Goal: Task Accomplishment & Management: Manage account settings

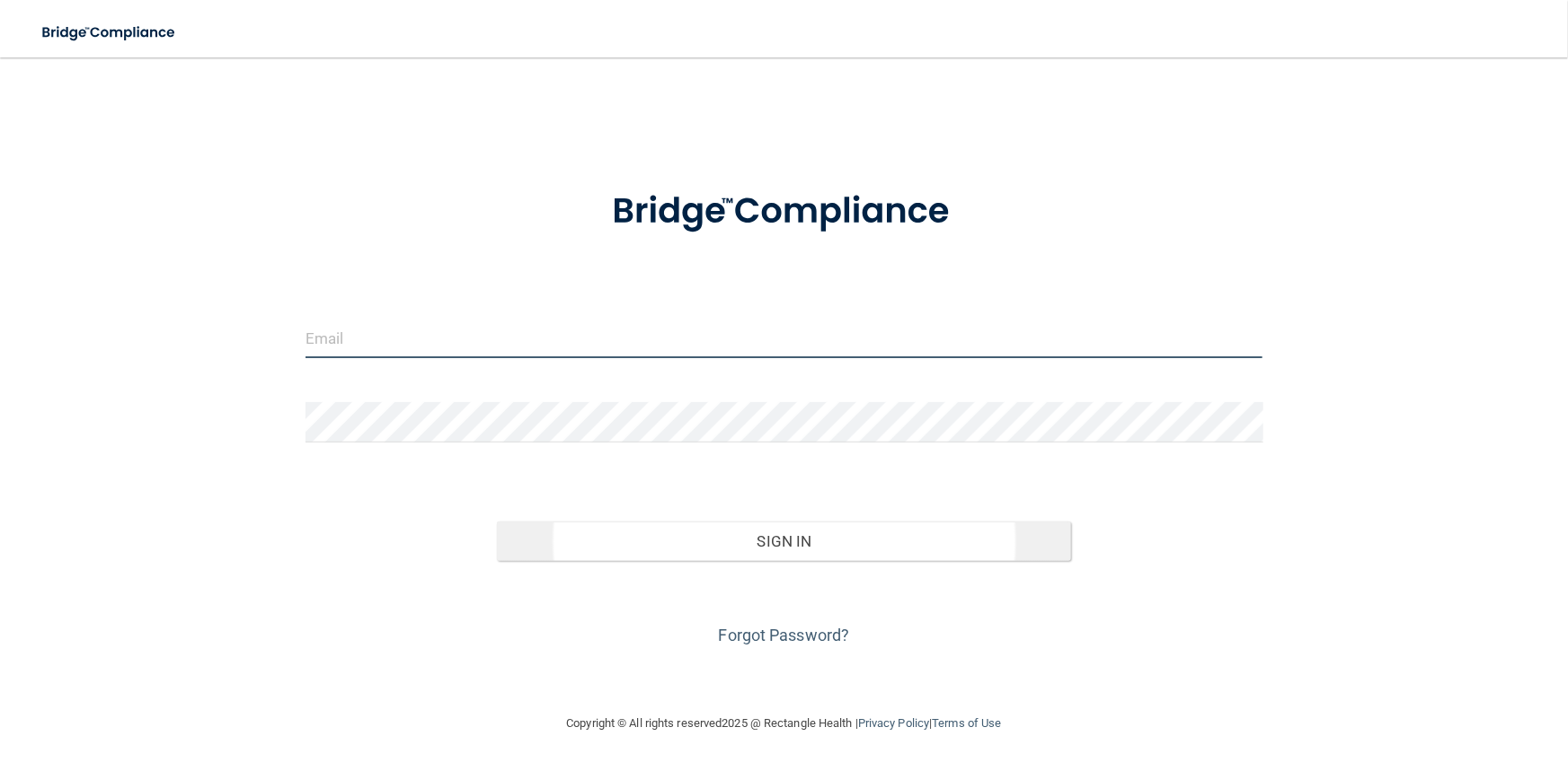
type input "[PERSON_NAME][EMAIL_ADDRESS][DOMAIN_NAME]"
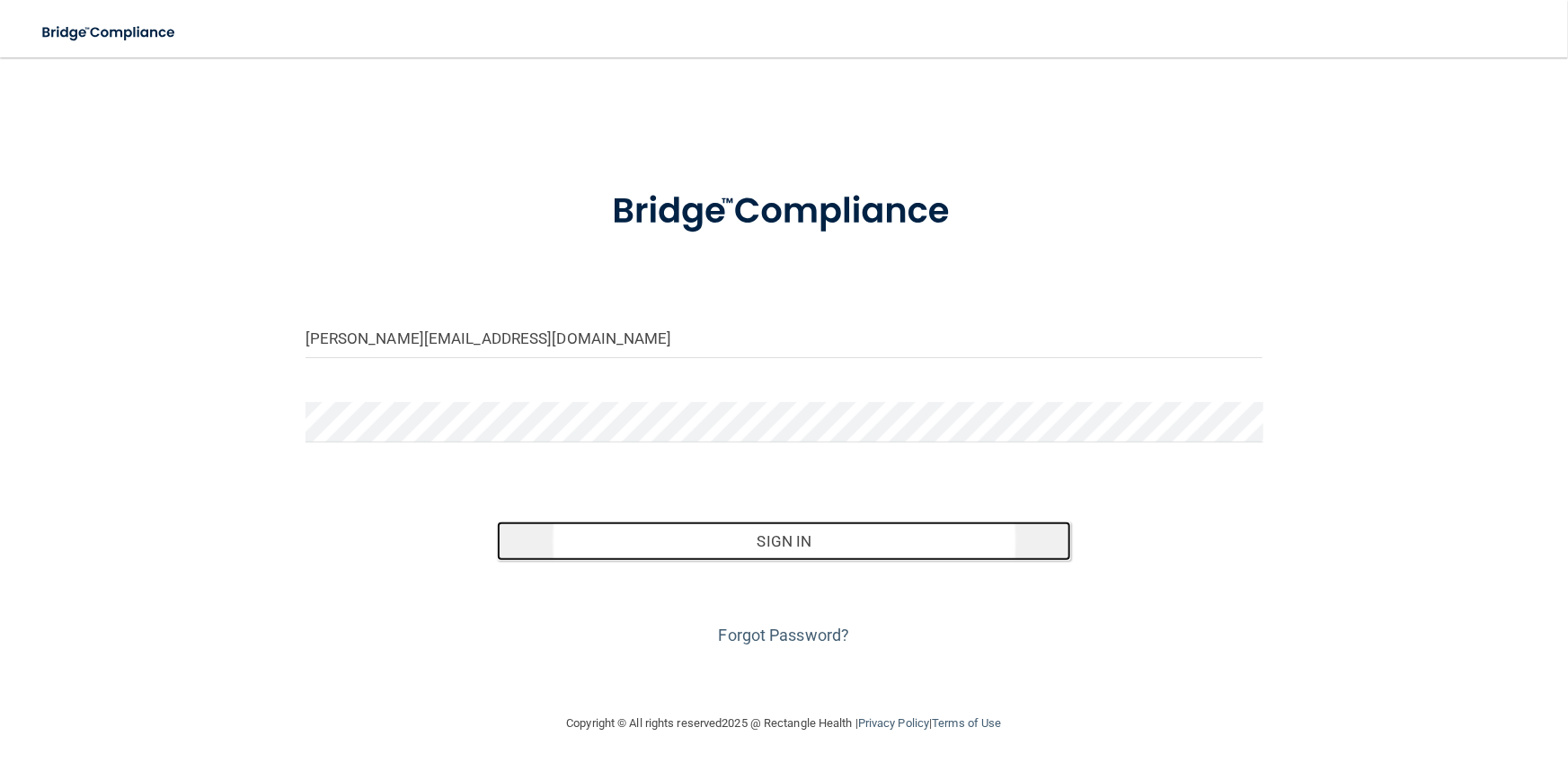
click at [614, 540] on button "Sign In" at bounding box center [783, 541] width 574 height 40
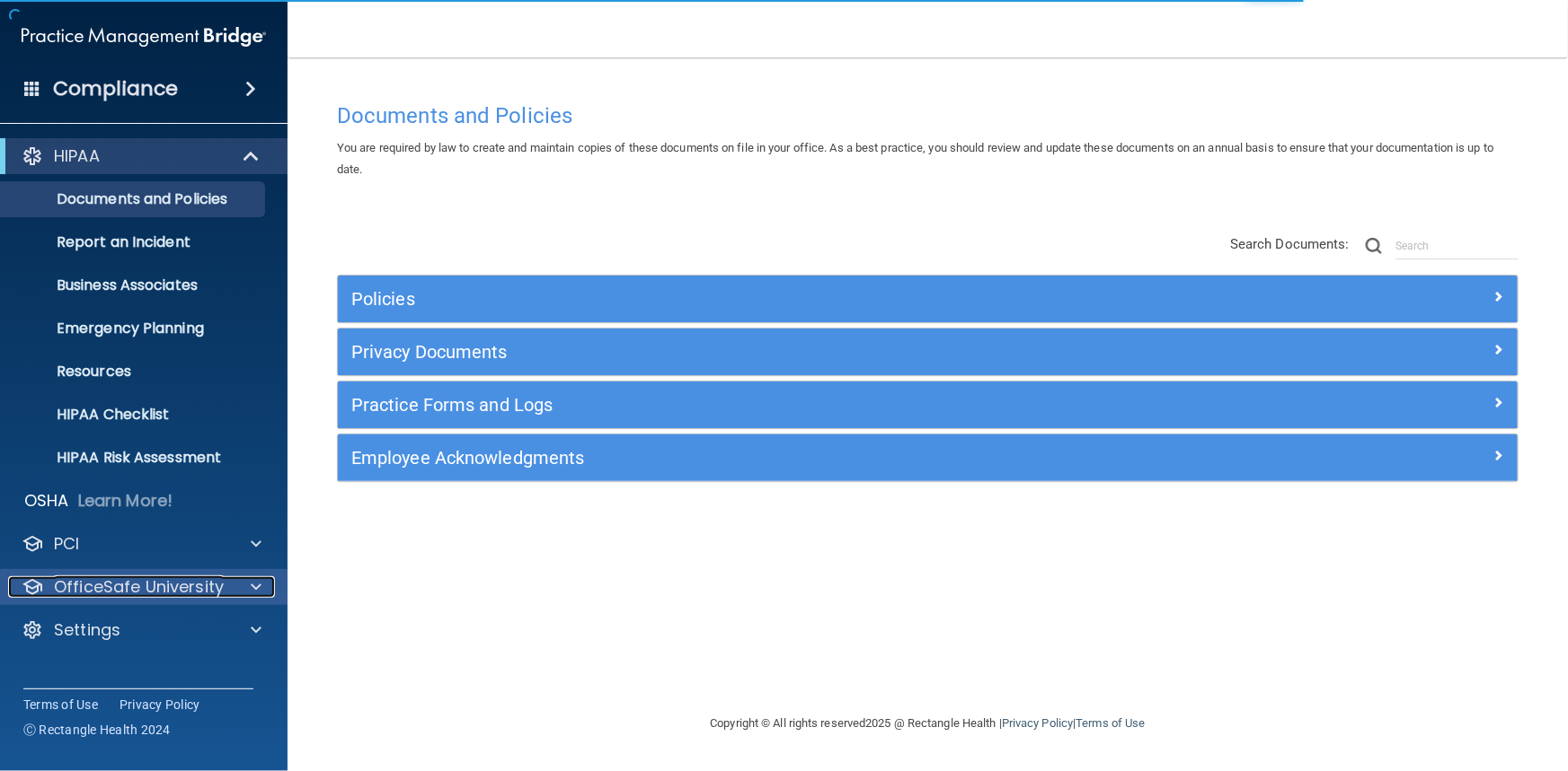
click at [241, 586] on div at bounding box center [254, 587] width 45 height 21
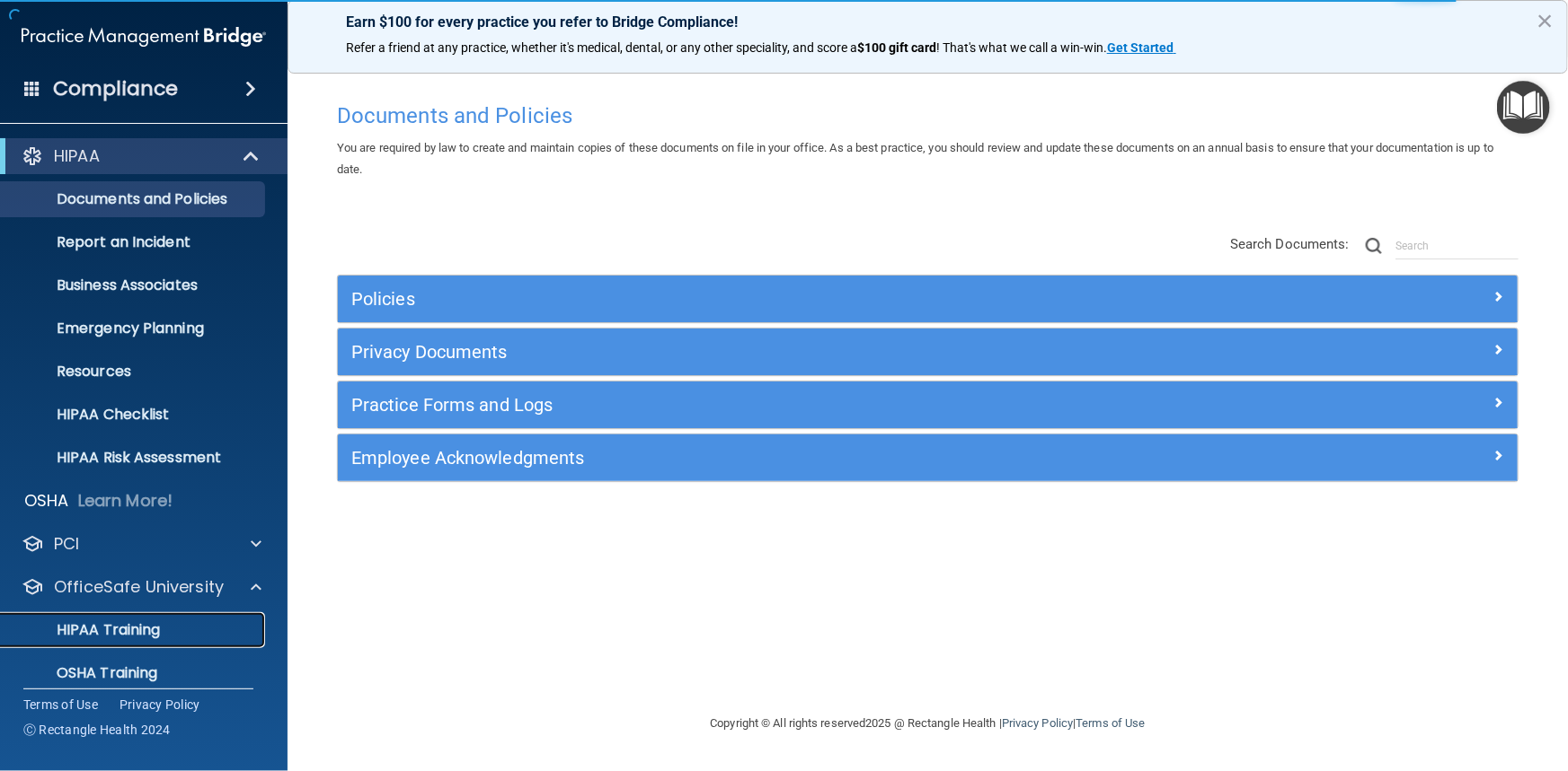
click at [157, 626] on p "HIPAA Training" at bounding box center [85, 630] width 149 height 17
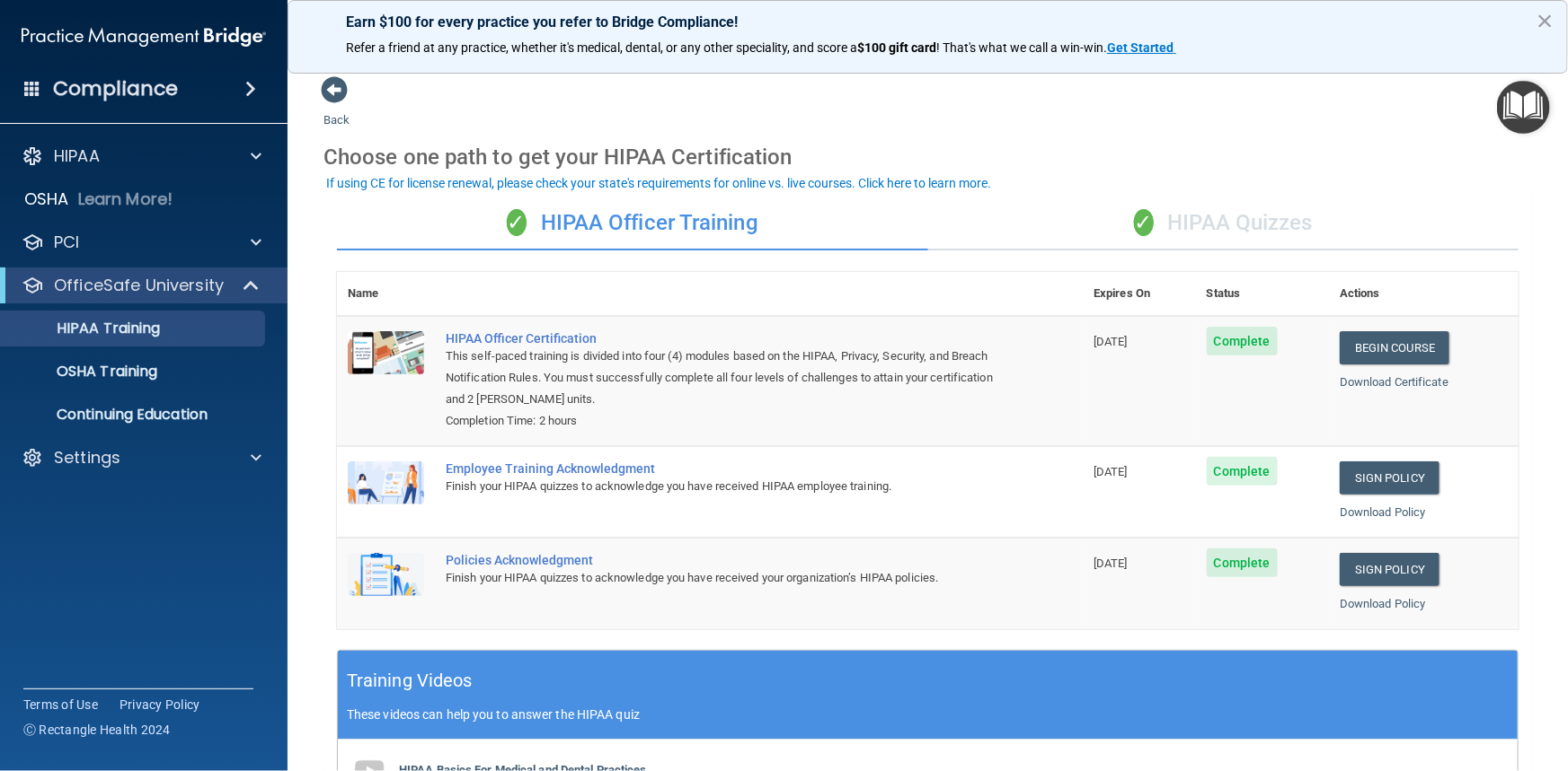
click at [1205, 211] on div "✓ HIPAA Quizzes" at bounding box center [1223, 223] width 591 height 53
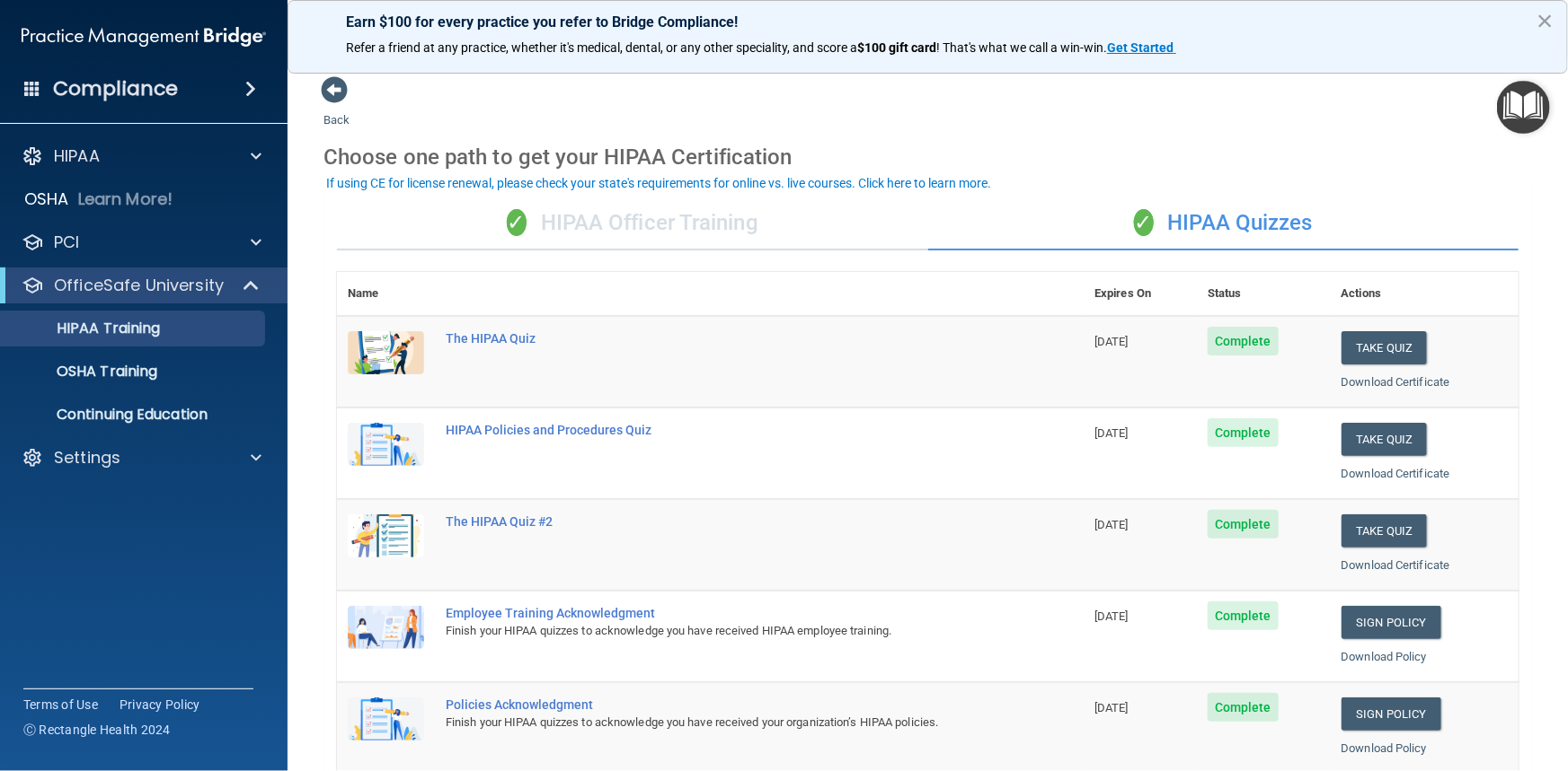
click at [721, 239] on div "✓ HIPAA Officer Training" at bounding box center [632, 223] width 591 height 53
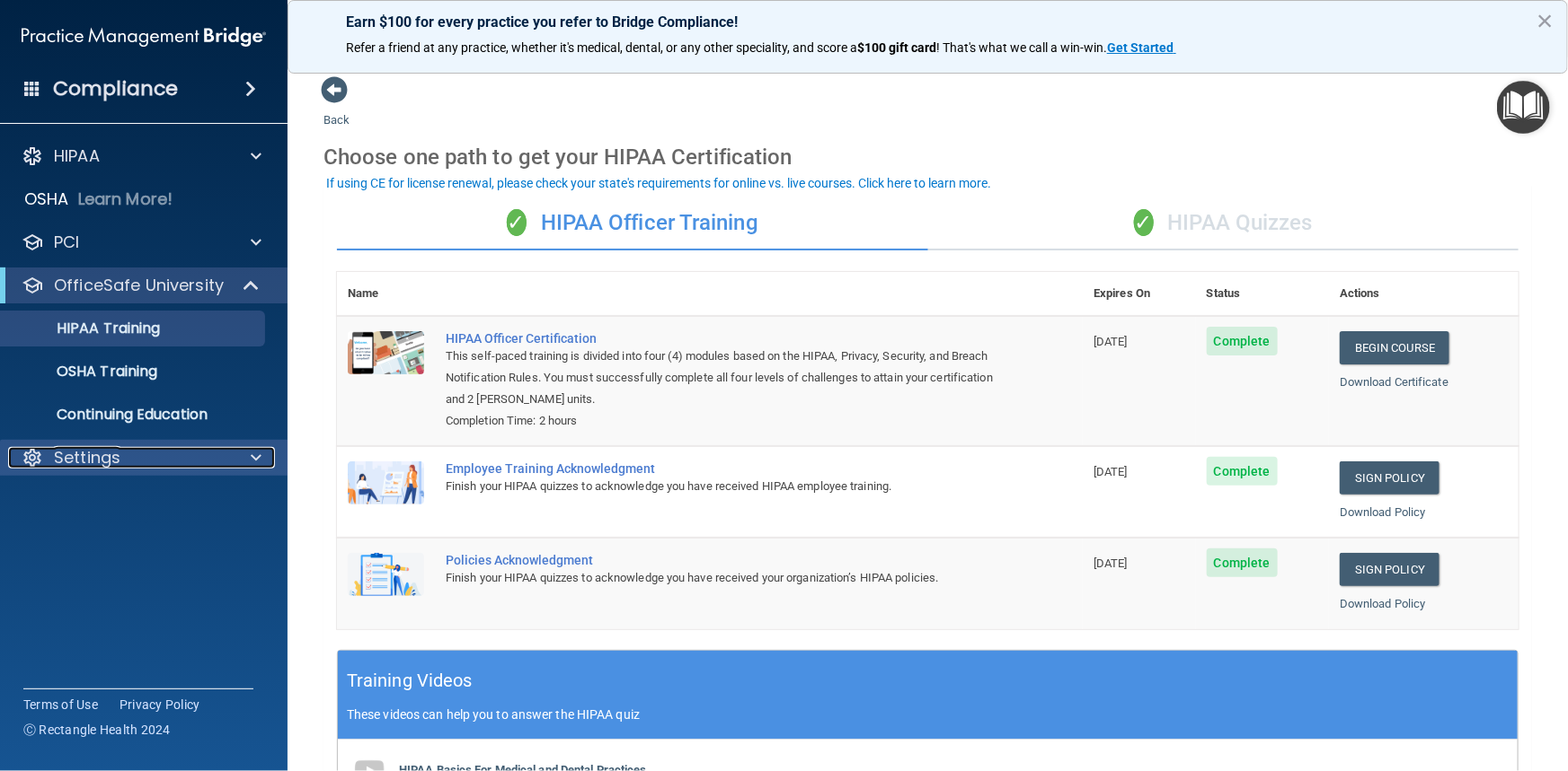
click at [102, 464] on p "Settings" at bounding box center [86, 458] width 66 height 21
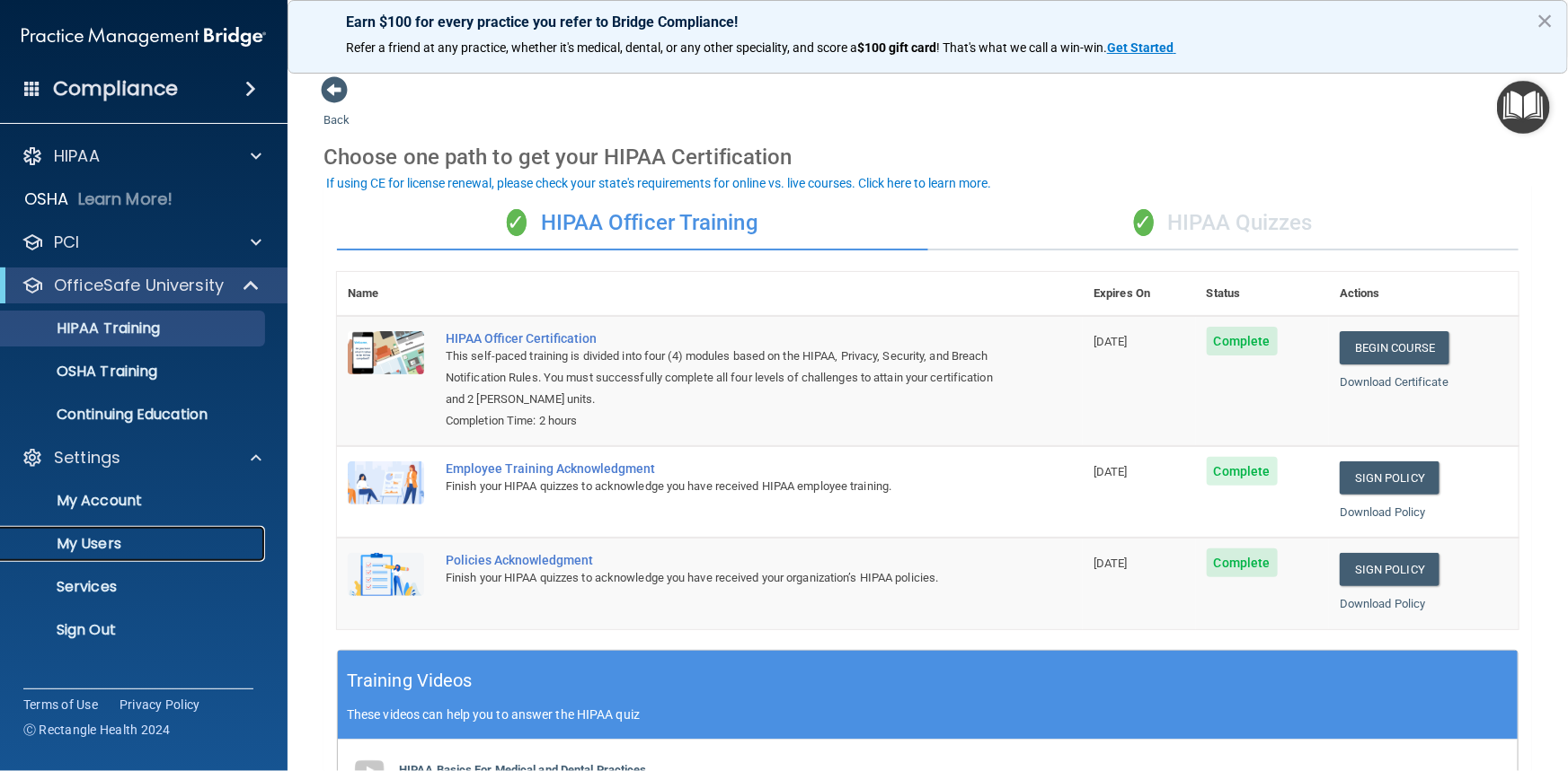
click at [85, 539] on p "My Users" at bounding box center [134, 544] width 245 height 17
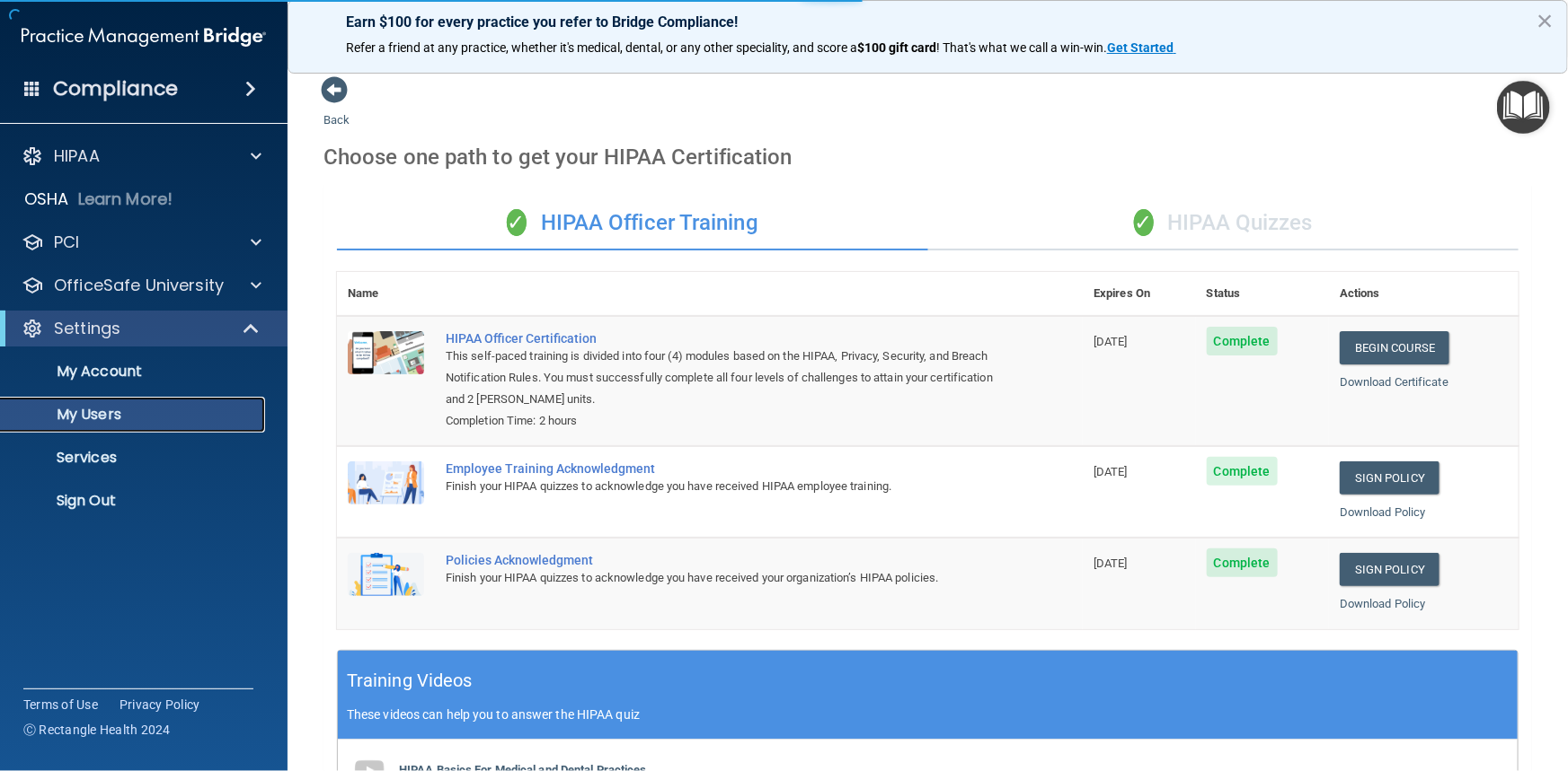
select select "20"
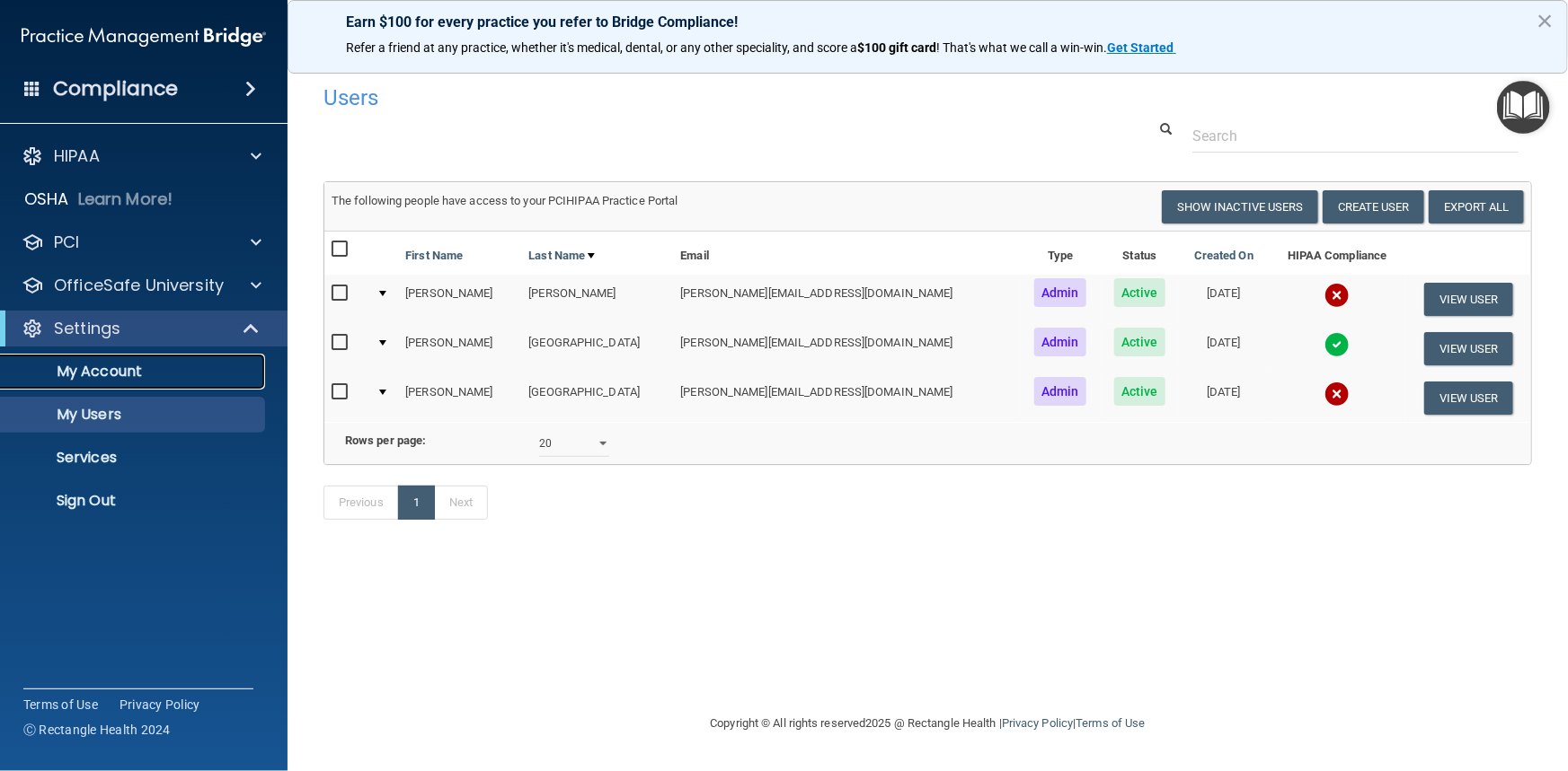
click at [116, 377] on p "My Account" at bounding box center [134, 372] width 245 height 17
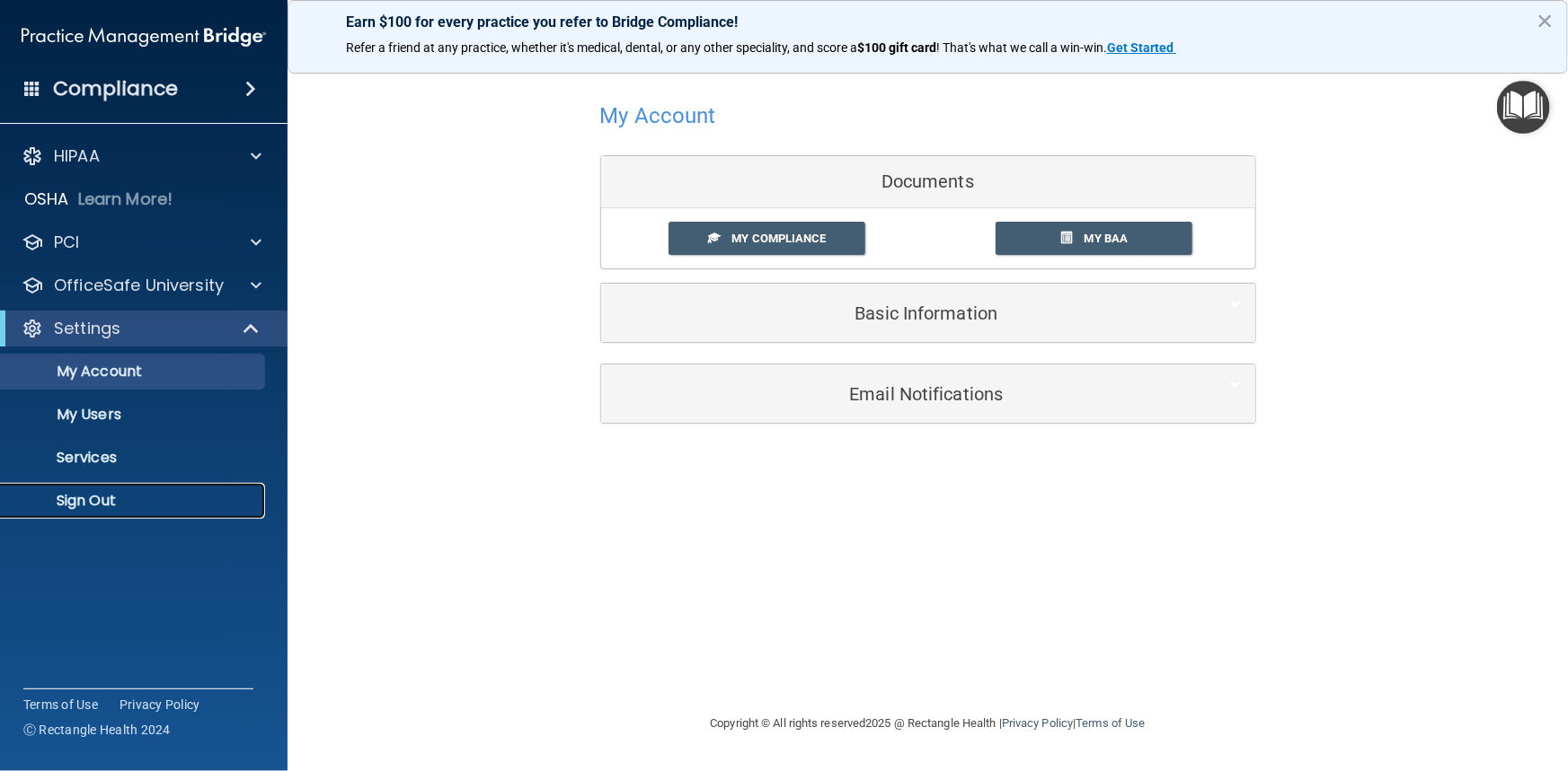
click at [92, 500] on p "Sign Out" at bounding box center [134, 501] width 245 height 17
